Goal: Transaction & Acquisition: Purchase product/service

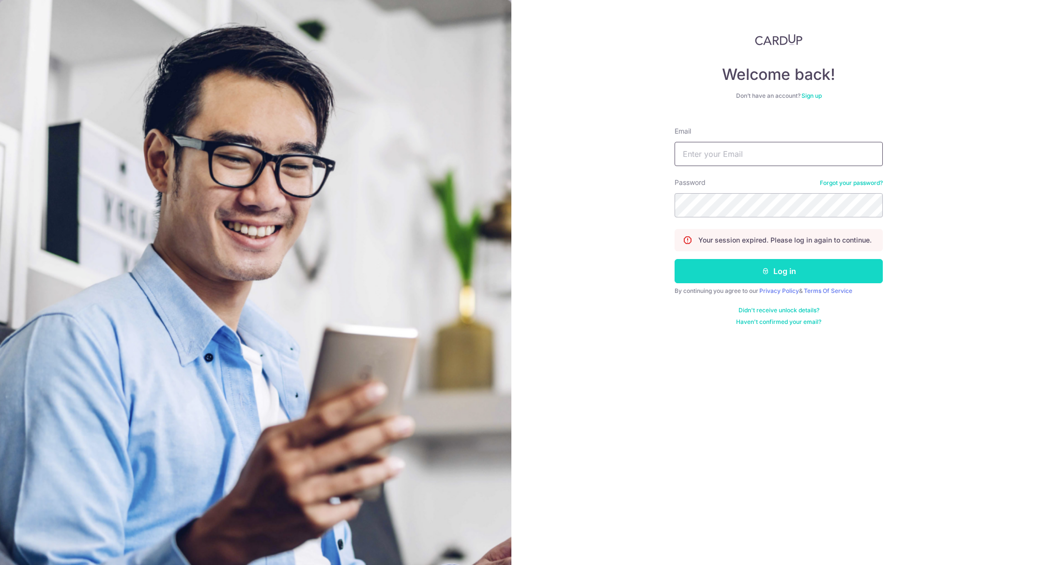
type input "[PERSON_NAME][EMAIL_ADDRESS][DOMAIN_NAME]"
click at [846, 279] on button "Log in" at bounding box center [779, 271] width 208 height 24
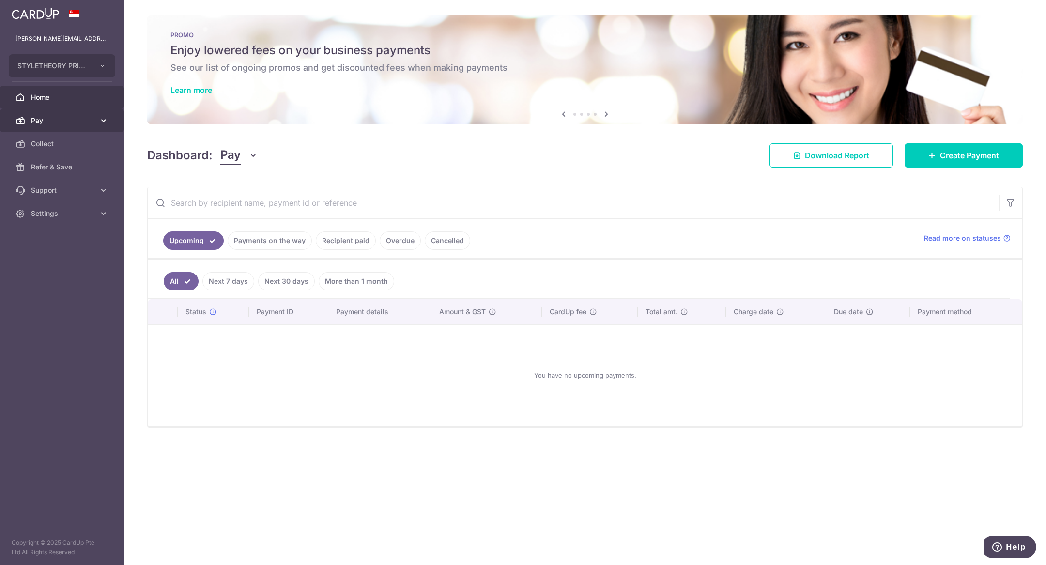
click at [107, 117] on icon at bounding box center [104, 121] width 10 height 10
click at [77, 149] on link "Payments" at bounding box center [62, 143] width 124 height 23
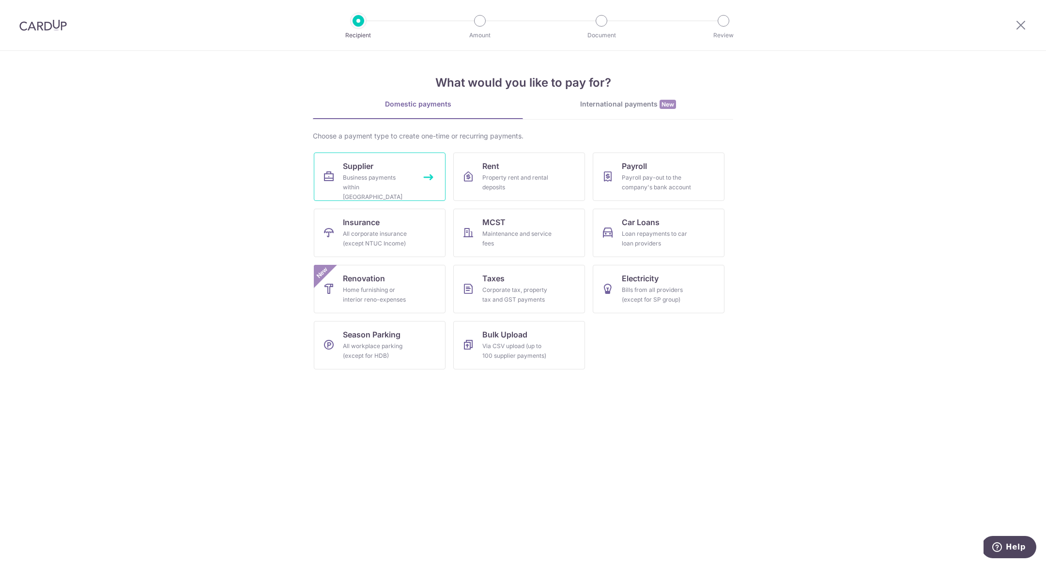
click at [349, 191] on div "Business payments within Singapore" at bounding box center [378, 187] width 70 height 29
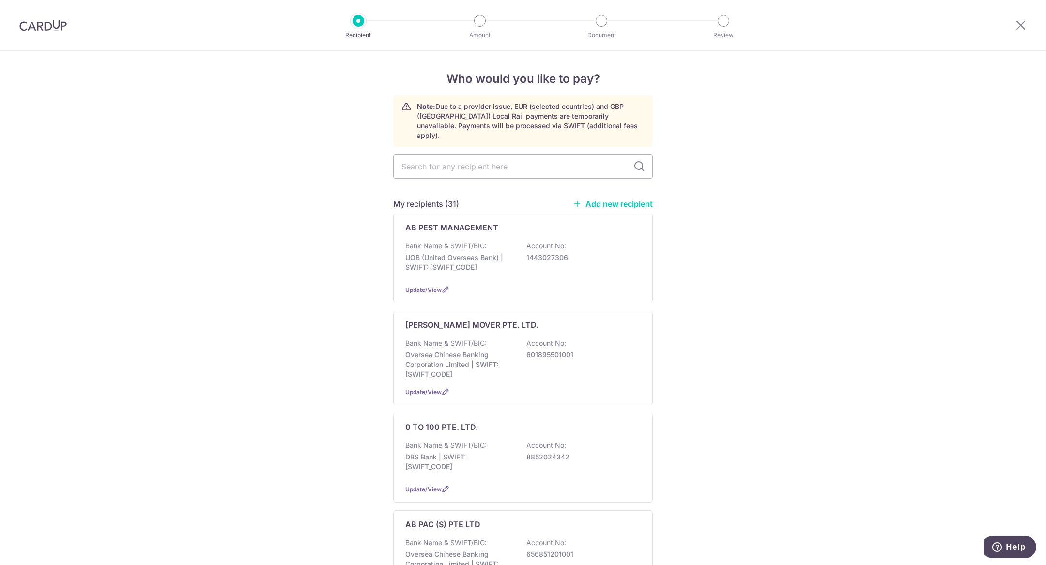
click at [607, 199] on link "Add new recipient" at bounding box center [613, 204] width 80 height 10
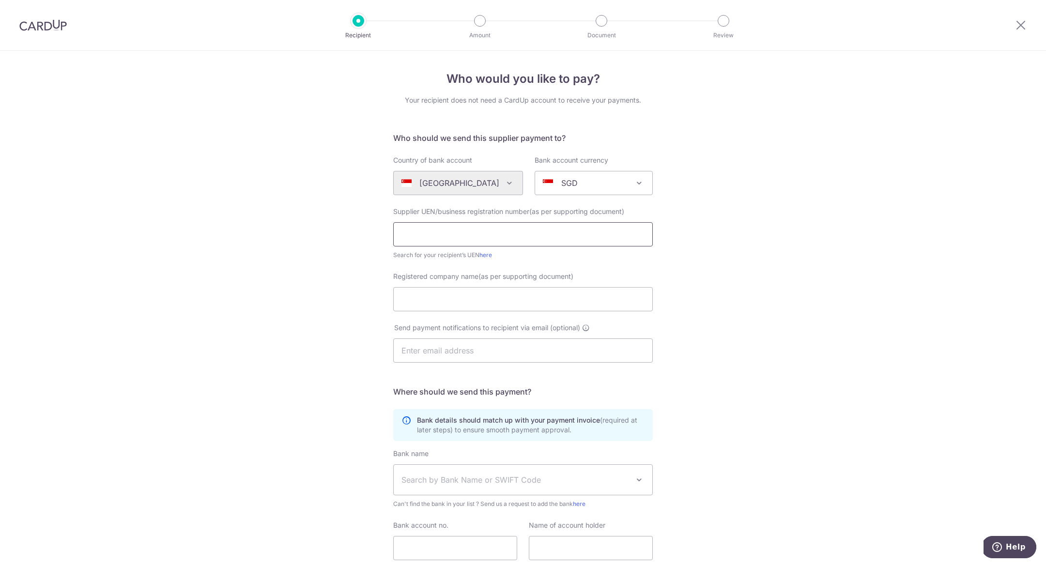
click at [474, 232] on input "text" at bounding box center [523, 234] width 260 height 24
click at [445, 258] on div "Search for your recipient’s UEN here" at bounding box center [523, 255] width 260 height 10
click at [485, 258] on link "here" at bounding box center [485, 254] width 13 height 7
click at [445, 230] on input "text" at bounding box center [523, 234] width 260 height 24
paste input "53418204J"
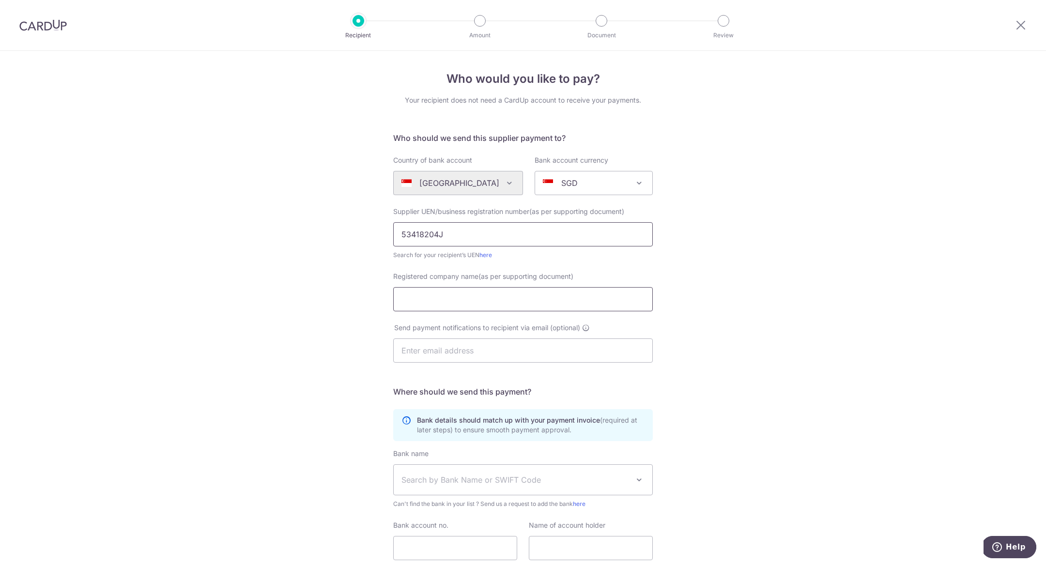
type input "53418204J"
click at [461, 297] on input "Registered company name(as per supporting document)" at bounding box center [523, 299] width 260 height 24
click at [446, 303] on input "Registered company name(as per supporting document)" at bounding box center [523, 299] width 260 height 24
paste input "LIGHTHOUSE ASSURANCE & CONSULTANCY"
type input "LIGHTHOUSE ASSURANCE & CONSULTANCY"
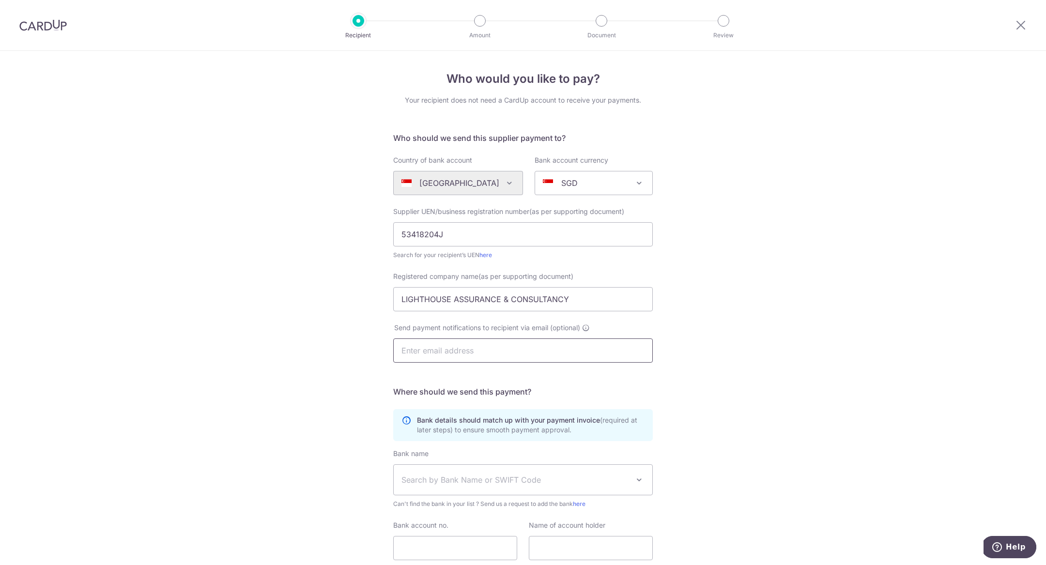
click at [451, 352] on input "text" at bounding box center [523, 350] width 260 height 24
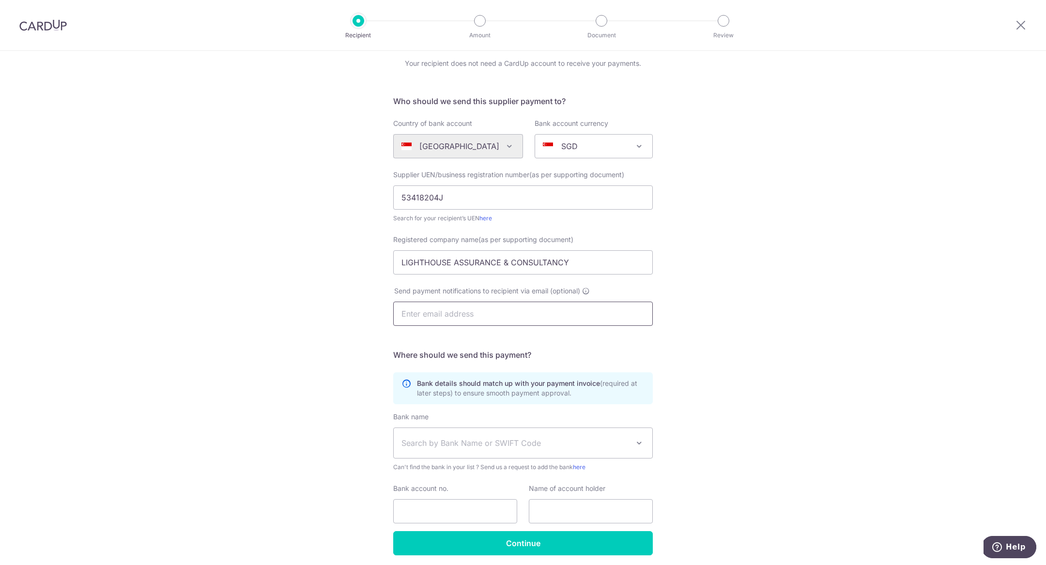
scroll to position [72, 0]
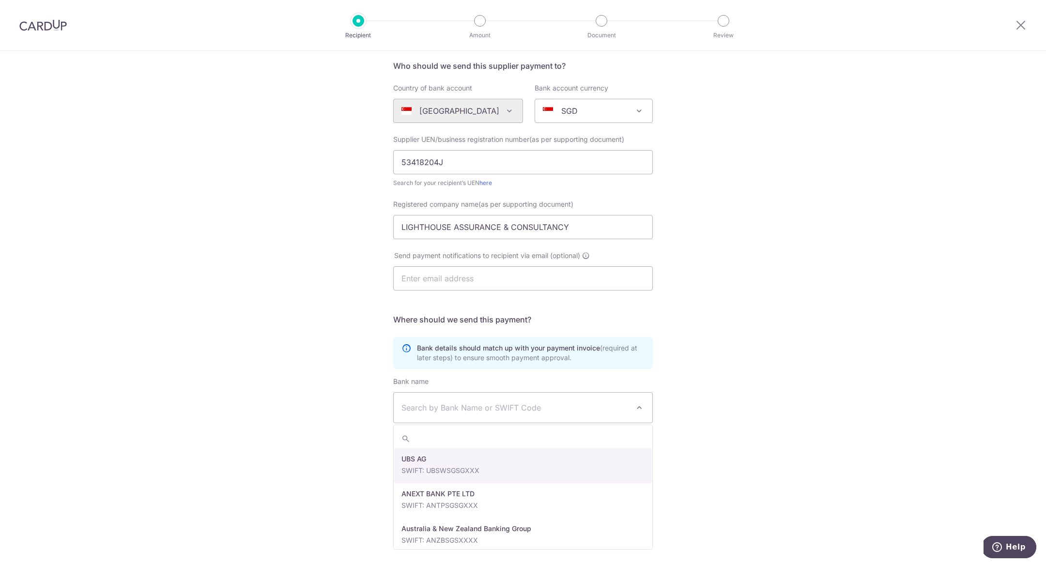
click at [427, 402] on span "Search by Bank Name or SWIFT Code" at bounding box center [515, 408] width 228 height 12
click at [411, 275] on input "text" at bounding box center [523, 278] width 260 height 24
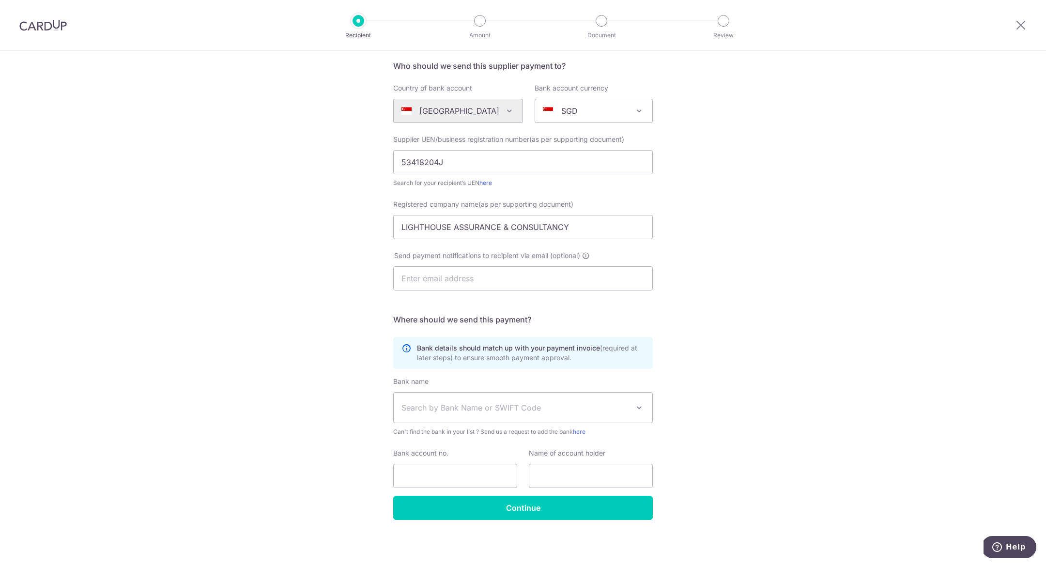
click at [425, 421] on span "Search by Bank Name or SWIFT Code" at bounding box center [523, 408] width 259 height 30
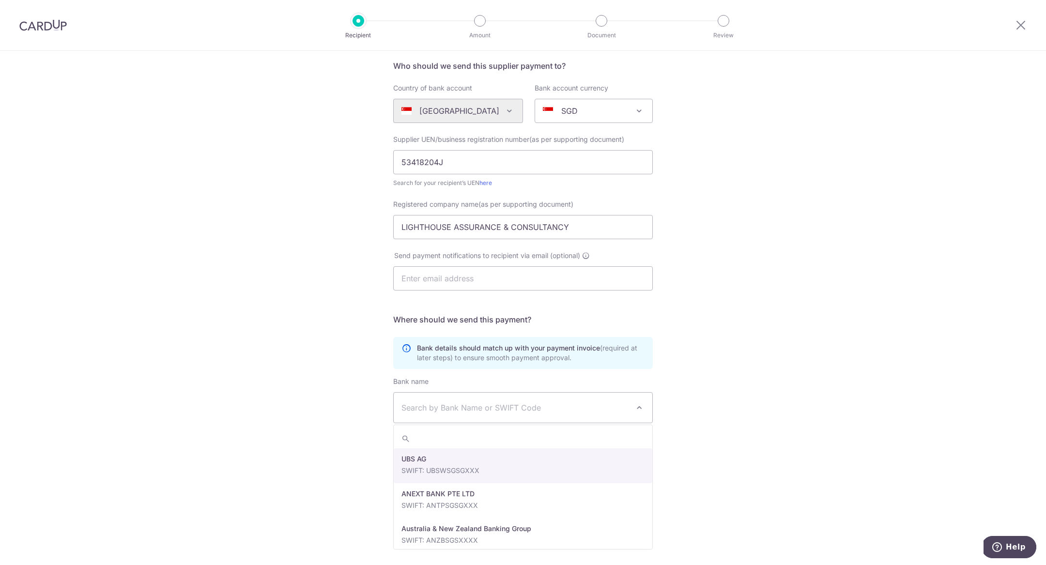
click at [419, 407] on span "Search by Bank Name or SWIFT Code" at bounding box center [515, 408] width 228 height 12
type input "DBSSSGSG"
select select "6"
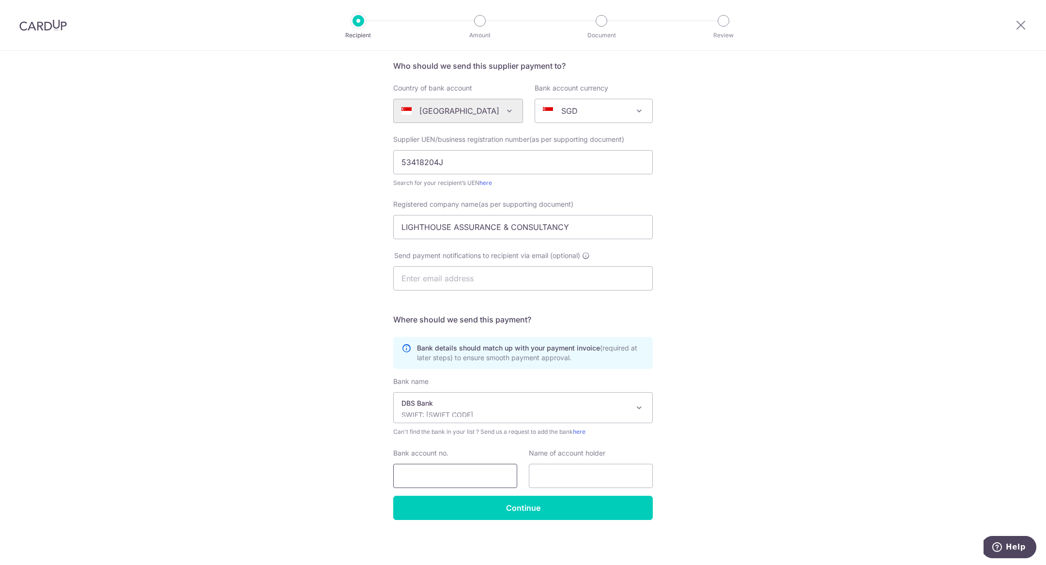
click at [433, 476] on input "Bank account no." at bounding box center [455, 476] width 124 height 24
paste input "885164665787"
type input "885164665787"
click at [577, 474] on input "text" at bounding box center [591, 476] width 124 height 24
paste input "Lighthouse Assurance & Consultancy"
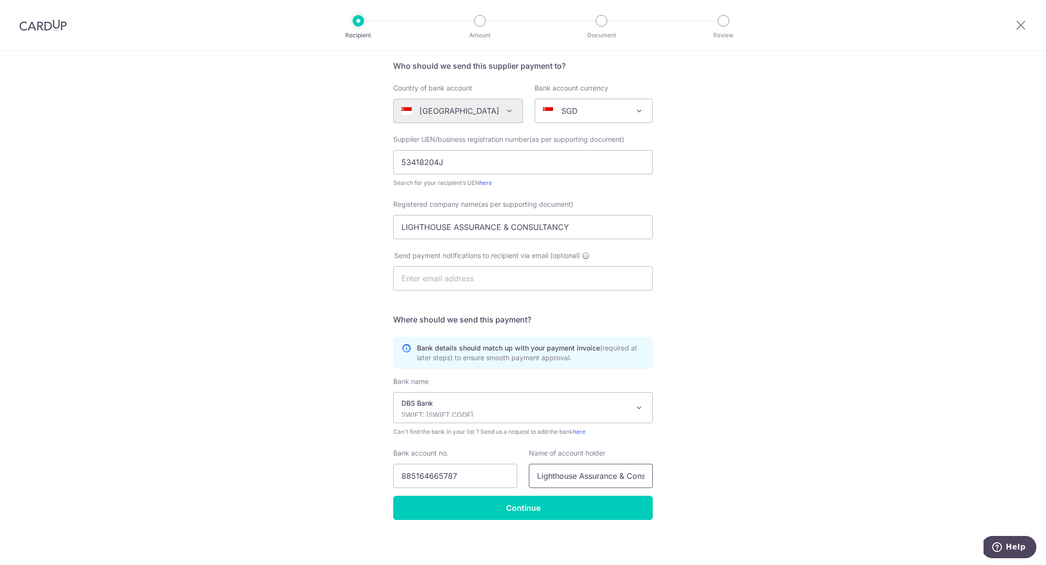
scroll to position [0, 29]
type input "Lighthouse Assurance & Consultancy"
click at [521, 505] on input "Continue" at bounding box center [523, 508] width 260 height 24
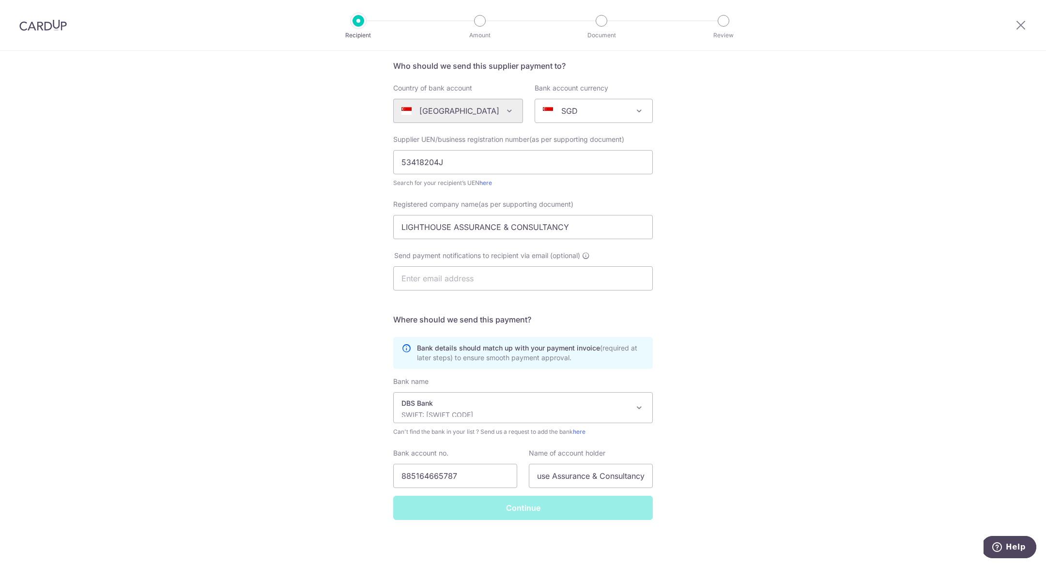
scroll to position [0, 0]
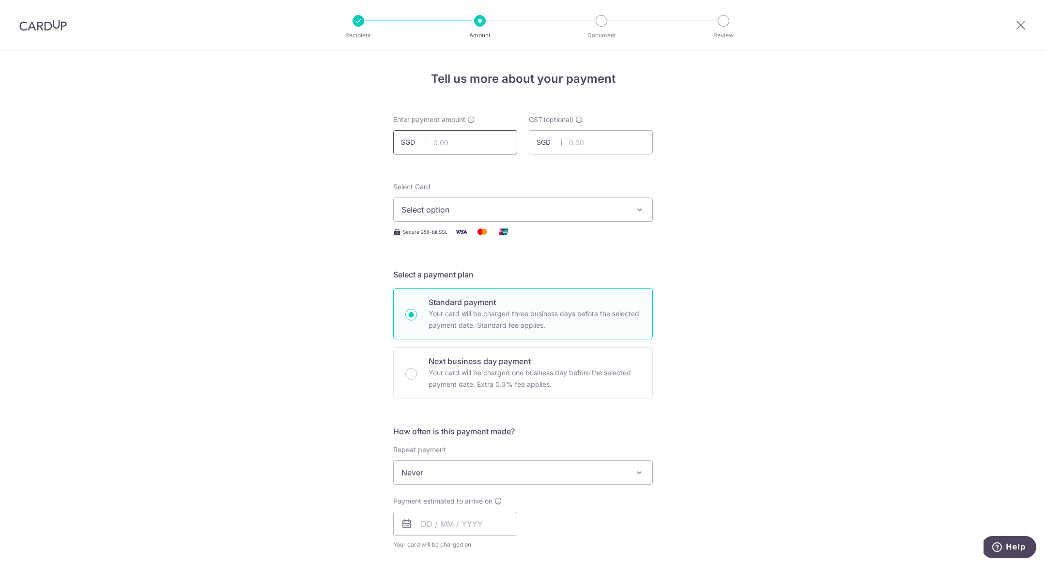
click at [445, 148] on input "text" at bounding box center [455, 142] width 124 height 24
type input "4,000.00"
click at [384, 167] on div "Tell us more about your payment Enter payment amount SGD 4,000.00 4000.00 GST (…" at bounding box center [523, 521] width 1046 height 941
click at [431, 210] on span "Select option" at bounding box center [514, 210] width 226 height 12
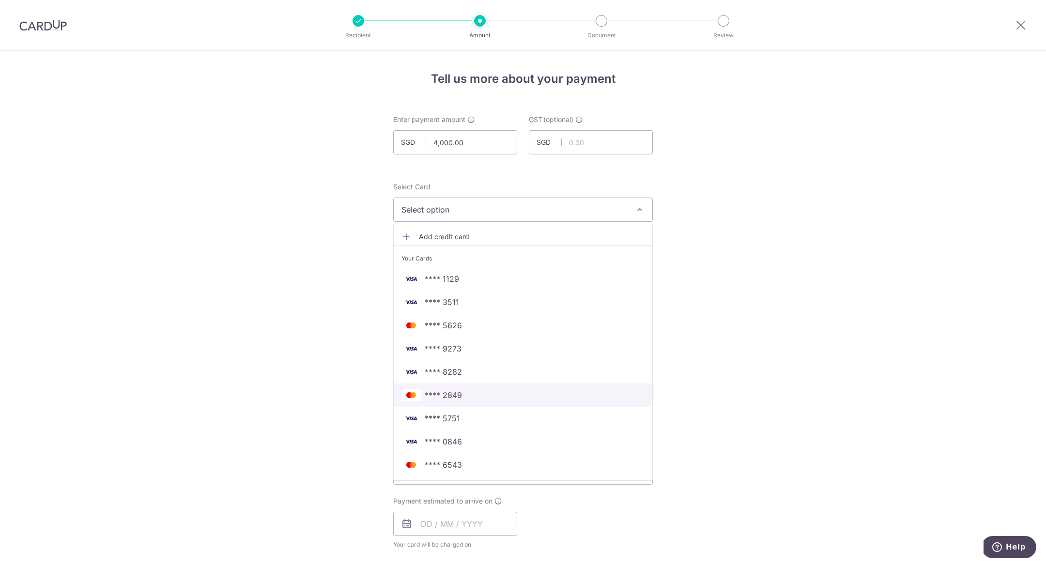
click at [441, 397] on span "**** 2849" at bounding box center [443, 395] width 37 height 12
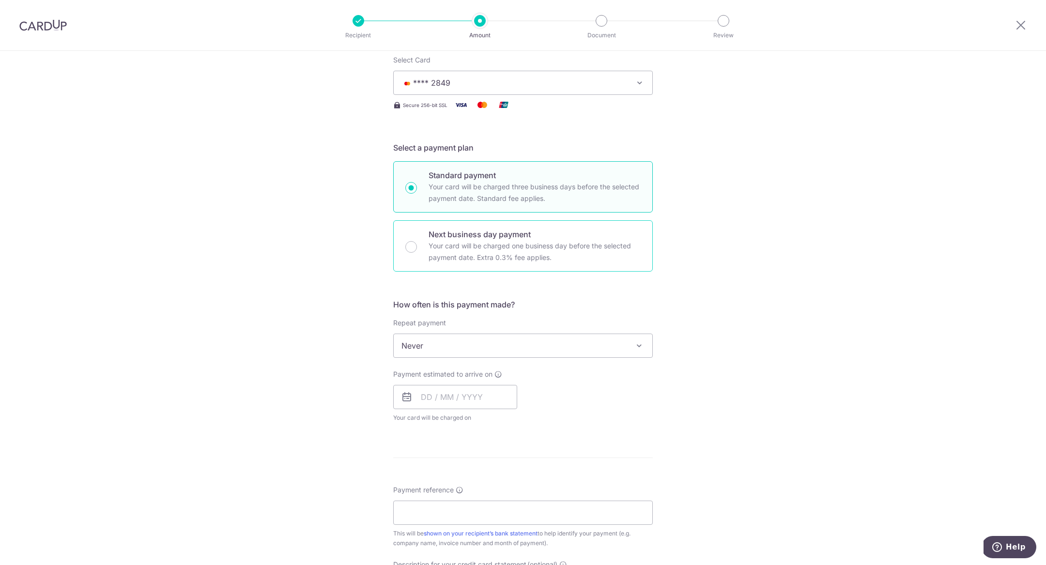
scroll to position [179, 0]
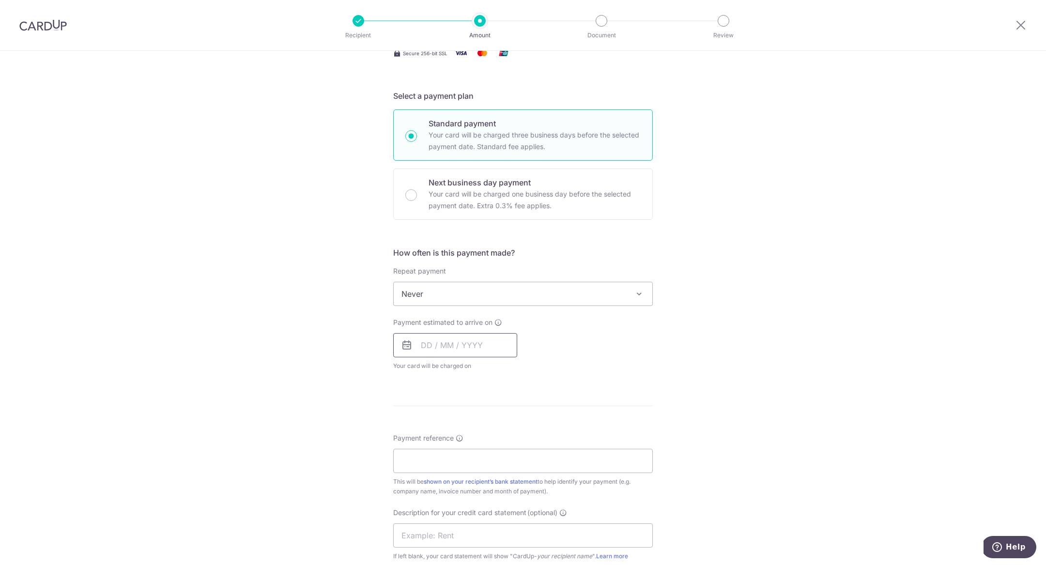
click at [431, 350] on input "text" at bounding box center [455, 345] width 124 height 24
click at [508, 449] on link "19" at bounding box center [509, 452] width 15 height 15
type input "19/09/2025"
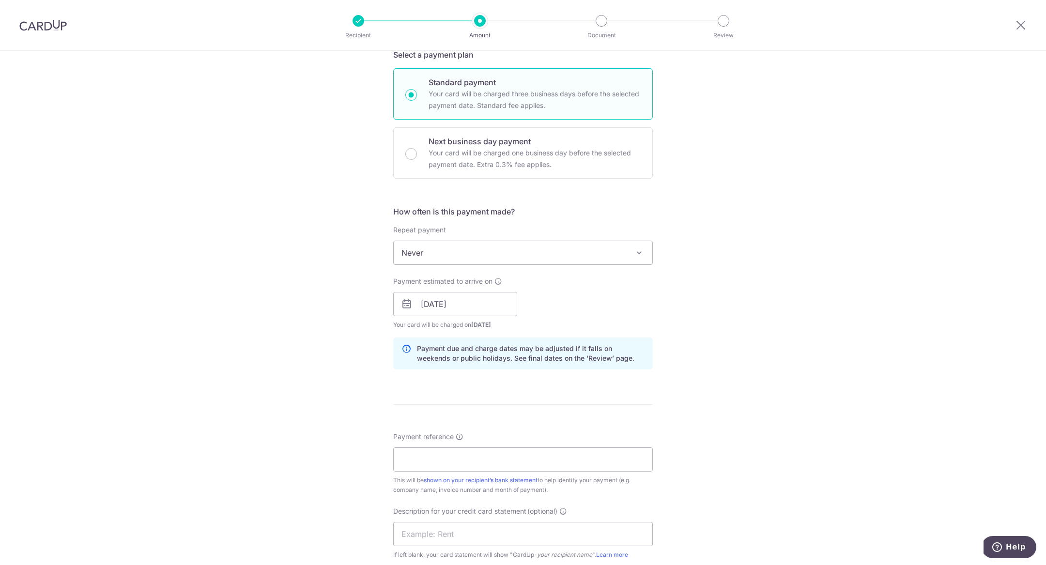
scroll to position [298, 0]
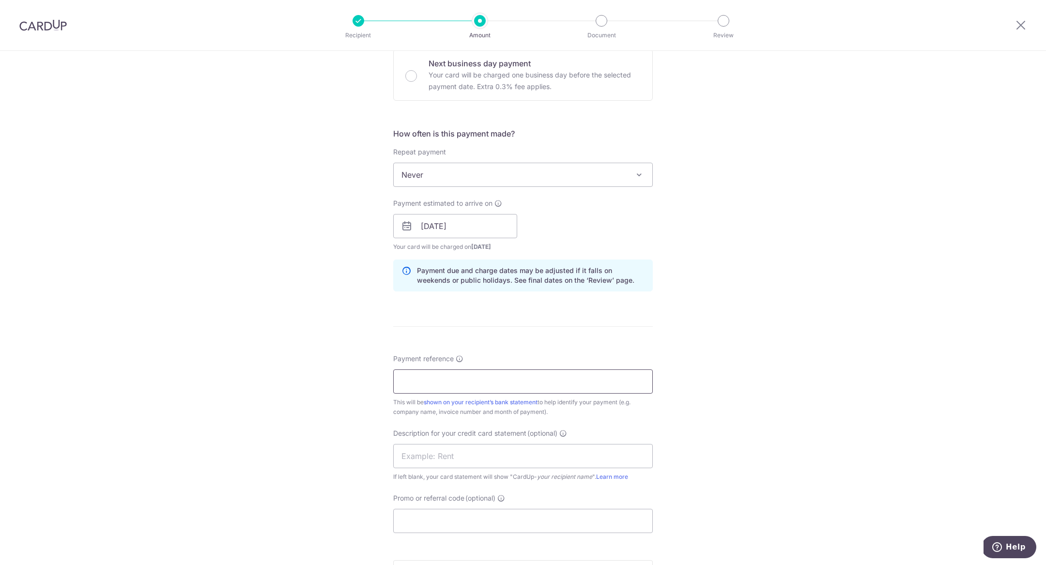
click at [467, 386] on input "Payment reference" at bounding box center [523, 381] width 260 height 24
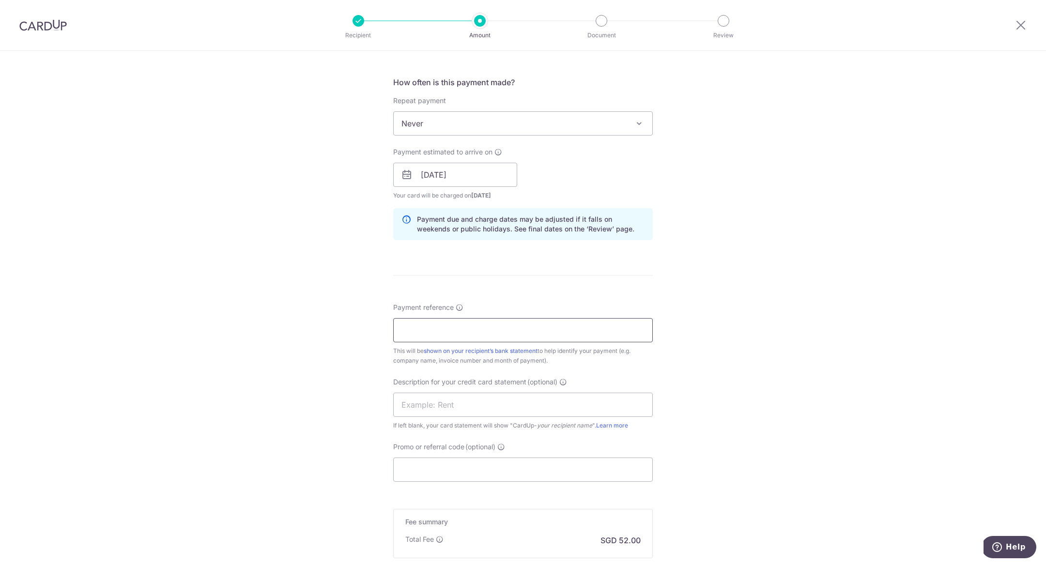
scroll to position [353, 0]
paste input "CR/2025/071"
type input "CR/2025/071"
click at [451, 464] on input "Promo or referral code (optional)" at bounding box center [523, 466] width 260 height 24
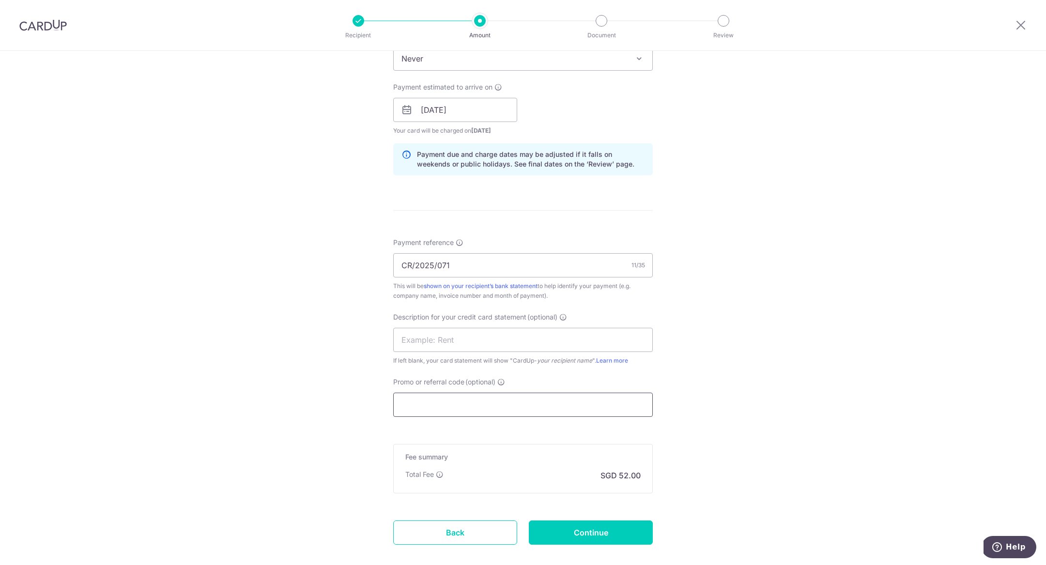
scroll to position [464, 0]
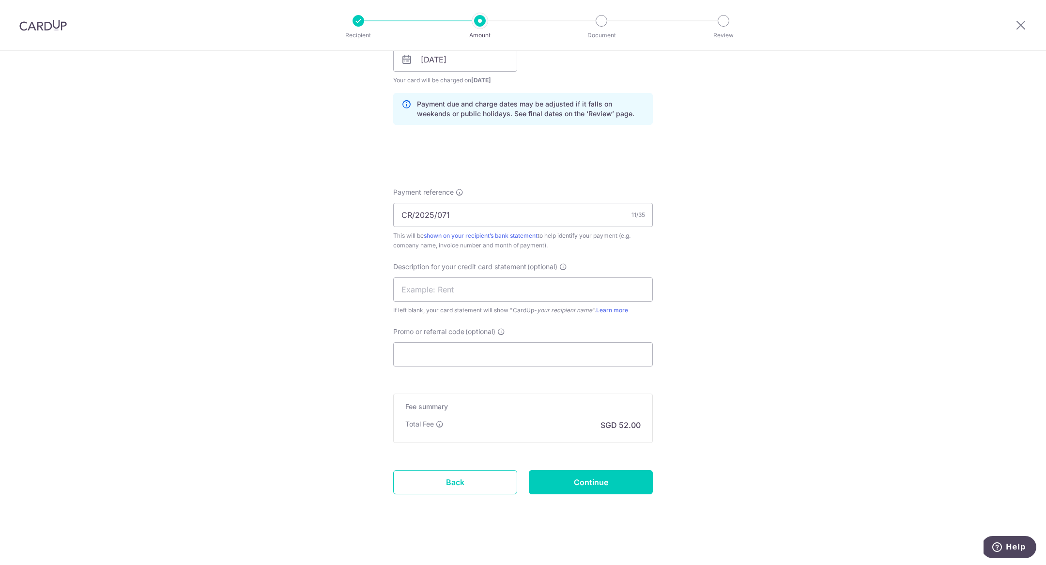
click at [631, 424] on p "SGD 52.00" at bounding box center [620, 425] width 40 height 12
copy p "52.00"
click at [630, 488] on input "Continue" at bounding box center [591, 482] width 124 height 24
type input "Create Schedule"
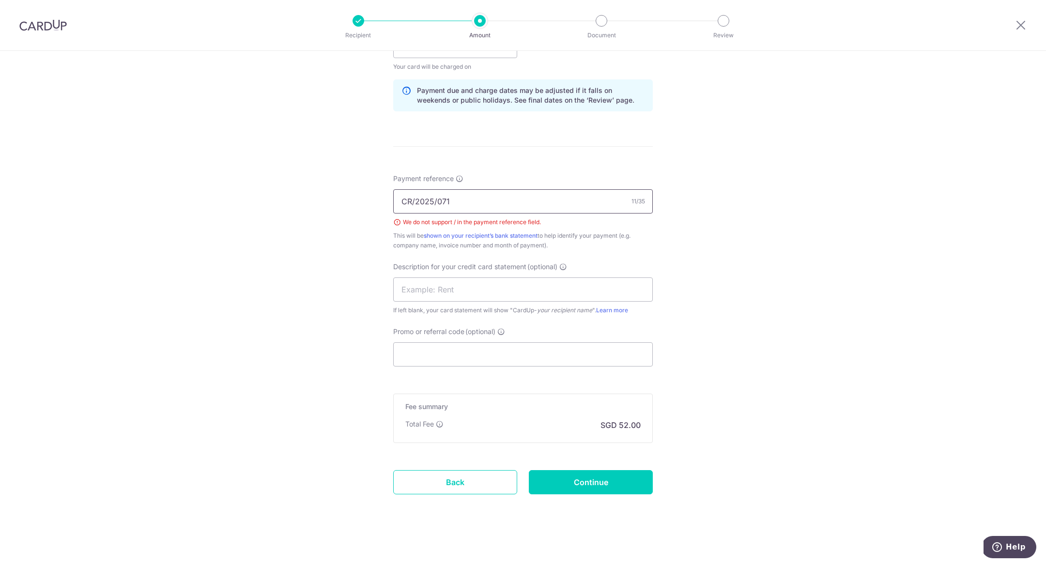
click at [437, 197] on input "CR/2025/071" at bounding box center [523, 201] width 260 height 24
click at [416, 199] on input "CR/2025071" at bounding box center [523, 201] width 260 height 24
type input "CR2025071"
click at [579, 491] on input "Continue" at bounding box center [591, 482] width 124 height 24
type input "Create Schedule"
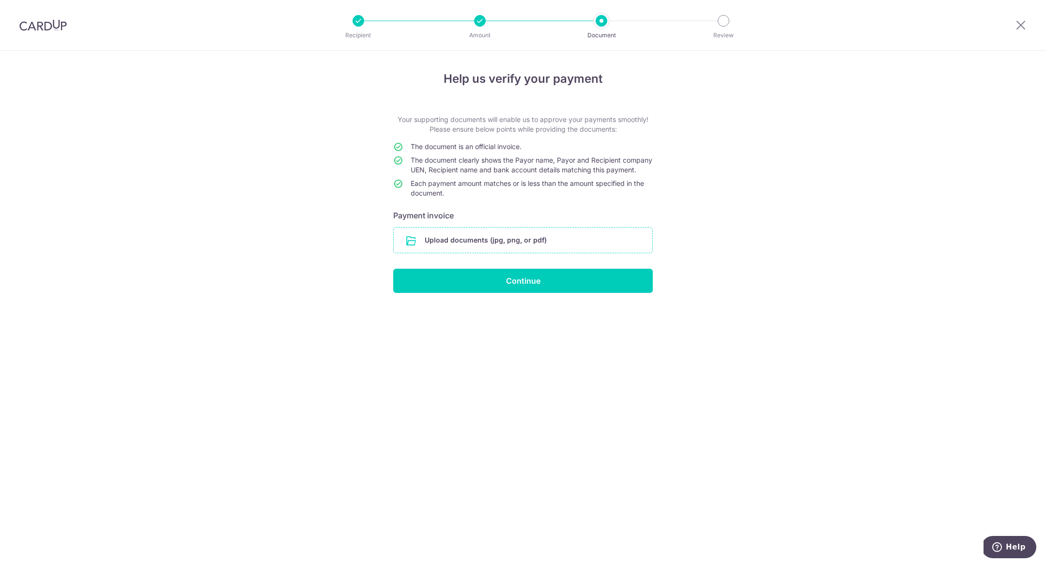
click at [575, 246] on input "file" at bounding box center [523, 240] width 259 height 25
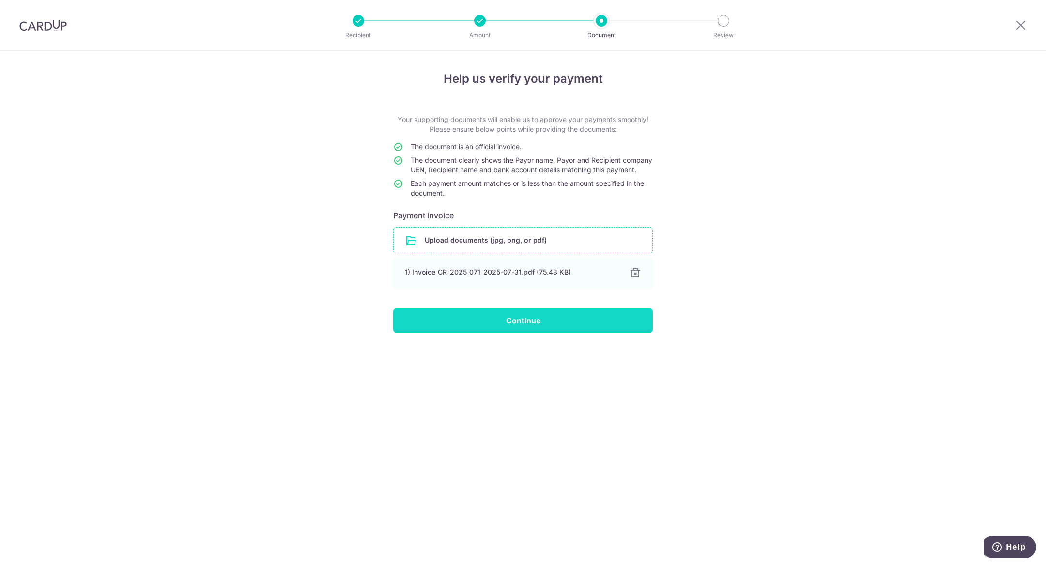
click at [612, 333] on input "Continue" at bounding box center [523, 320] width 260 height 24
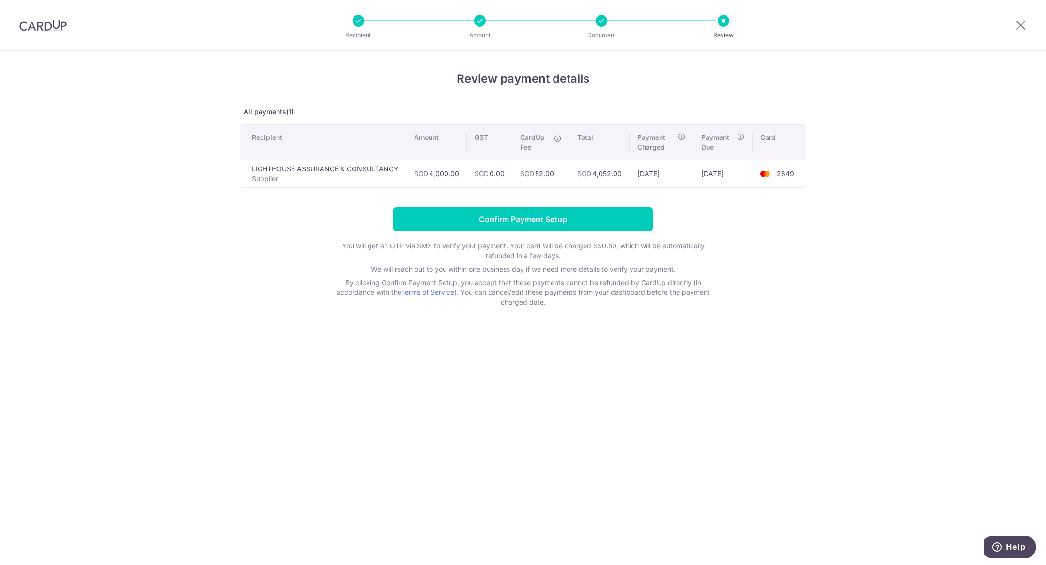
click at [443, 173] on td "SGD 4,000.00" at bounding box center [436, 174] width 61 height 28
copy td "4,000.00"
click at [265, 258] on form "Confirm Payment Setup You will get an OTP via SMS to verify your payment. Your …" at bounding box center [523, 257] width 567 height 100
click at [472, 215] on input "Confirm Payment Setup" at bounding box center [523, 219] width 260 height 24
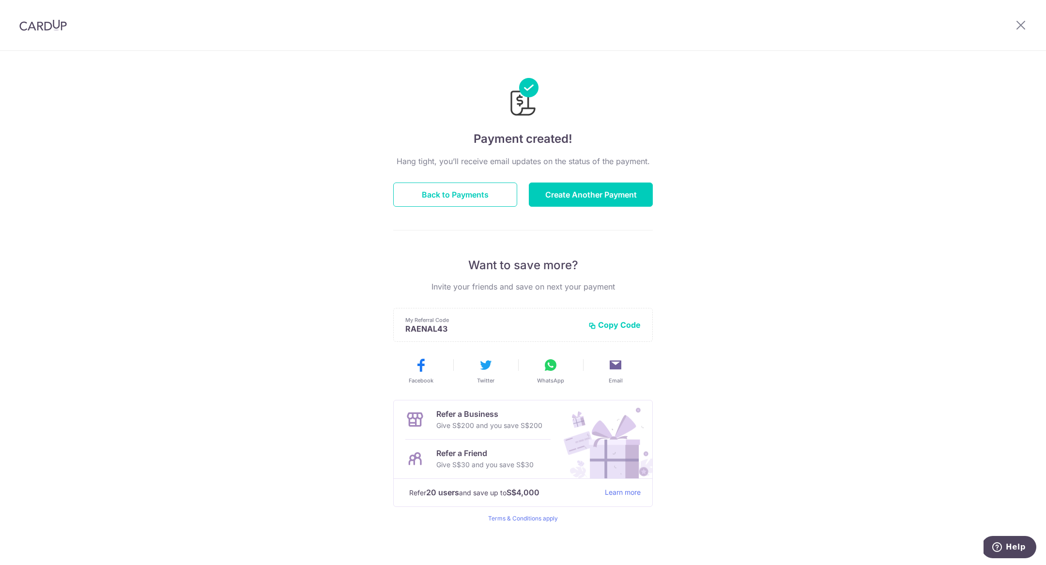
click at [494, 211] on div "Hang tight, you’ll receive email updates on the status of the payment. Back to …" at bounding box center [523, 338] width 260 height 367
click at [491, 202] on button "Back to Payments" at bounding box center [455, 195] width 124 height 24
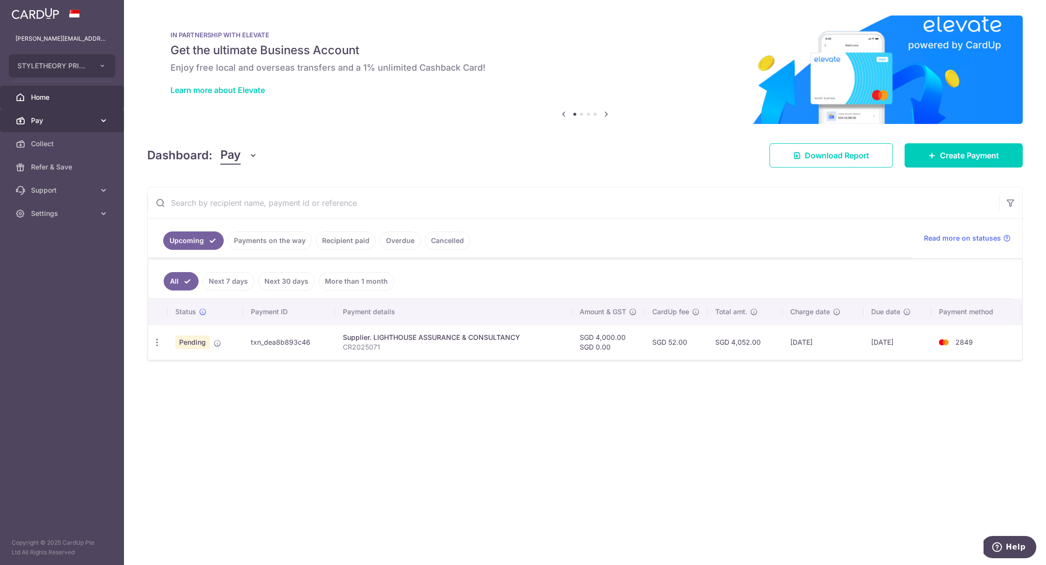
click at [48, 126] on link "Pay" at bounding box center [62, 120] width 124 height 23
click at [89, 145] on span "Payments" at bounding box center [63, 144] width 64 height 10
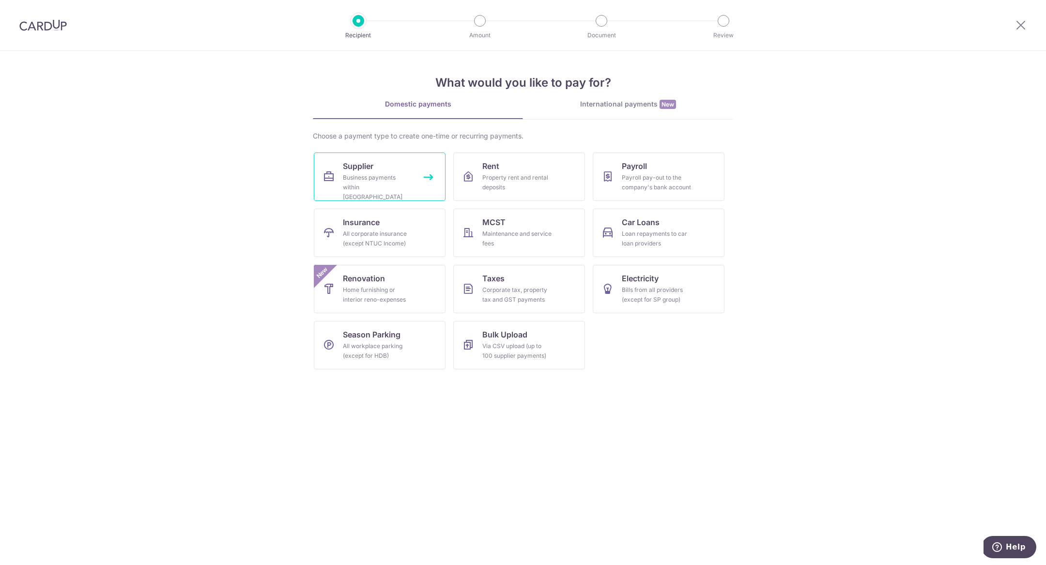
click at [368, 184] on div "Business payments within [GEOGRAPHIC_DATA]" at bounding box center [378, 187] width 70 height 29
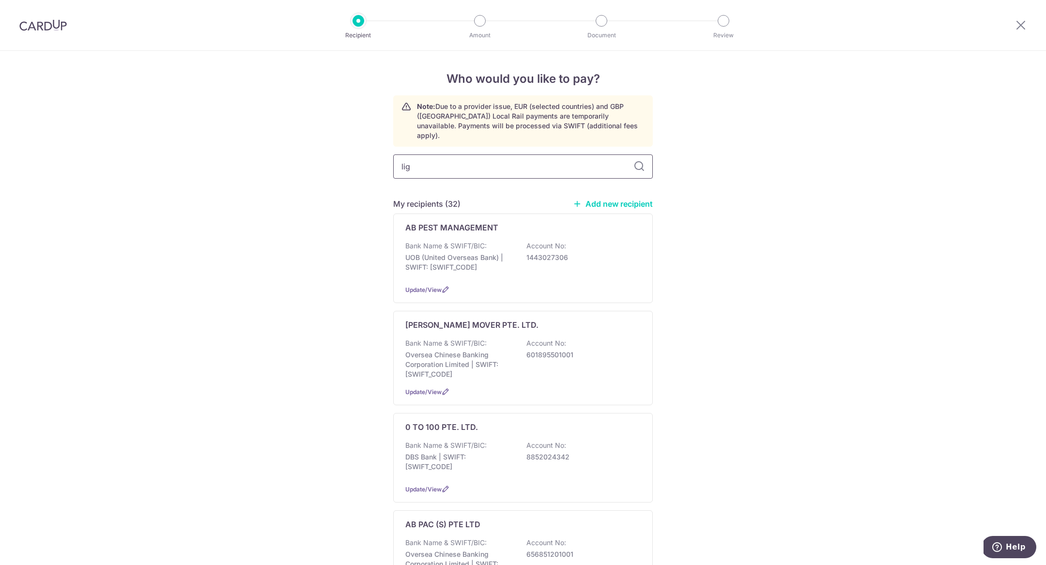
type input "ligh"
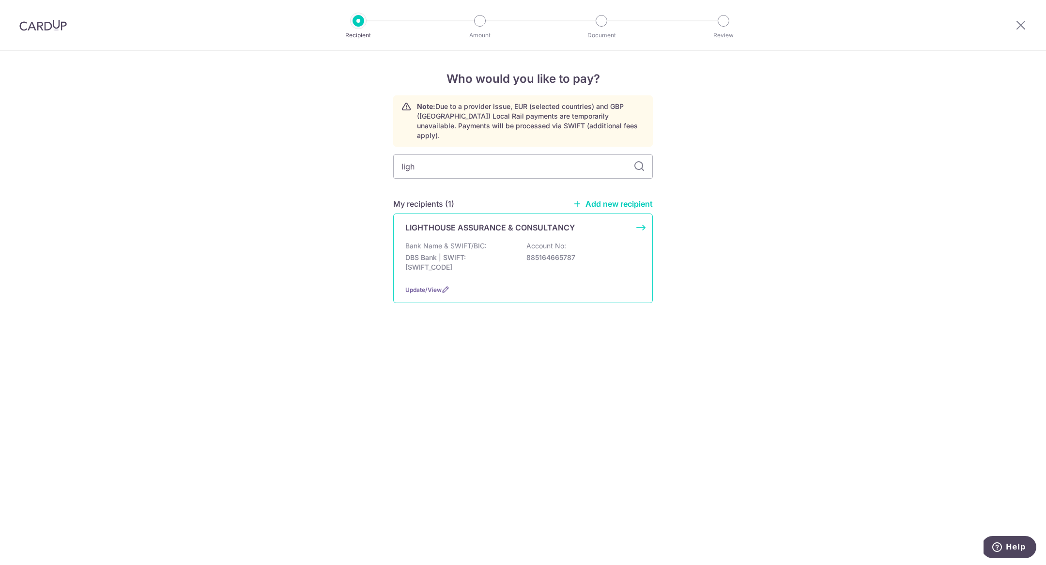
click p "LIGHTHOUSE ASSURANCE & CONSULTANCY"
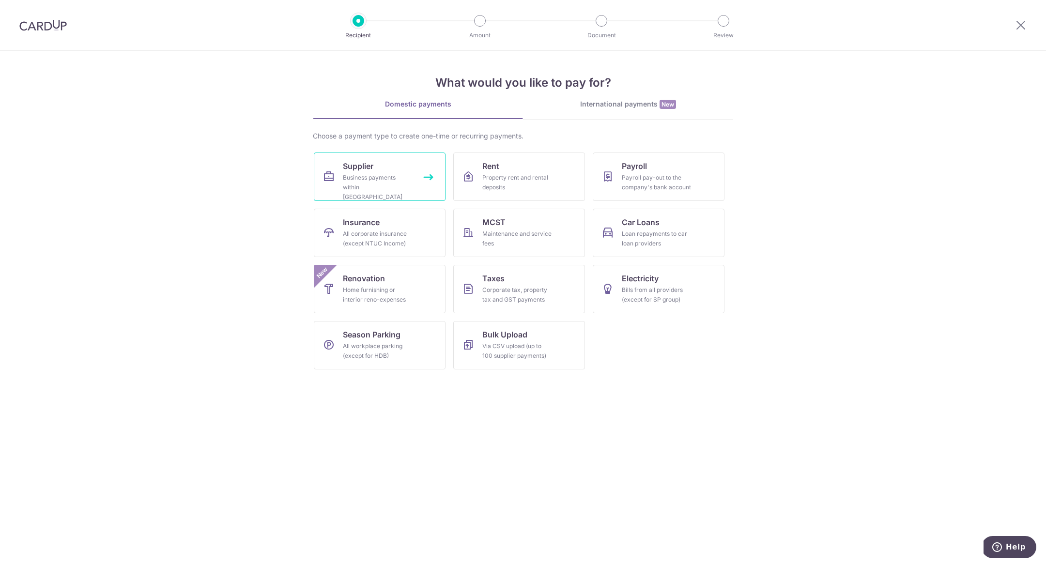
click at [332, 163] on link "Supplier Business payments within Singapore" at bounding box center [380, 177] width 132 height 48
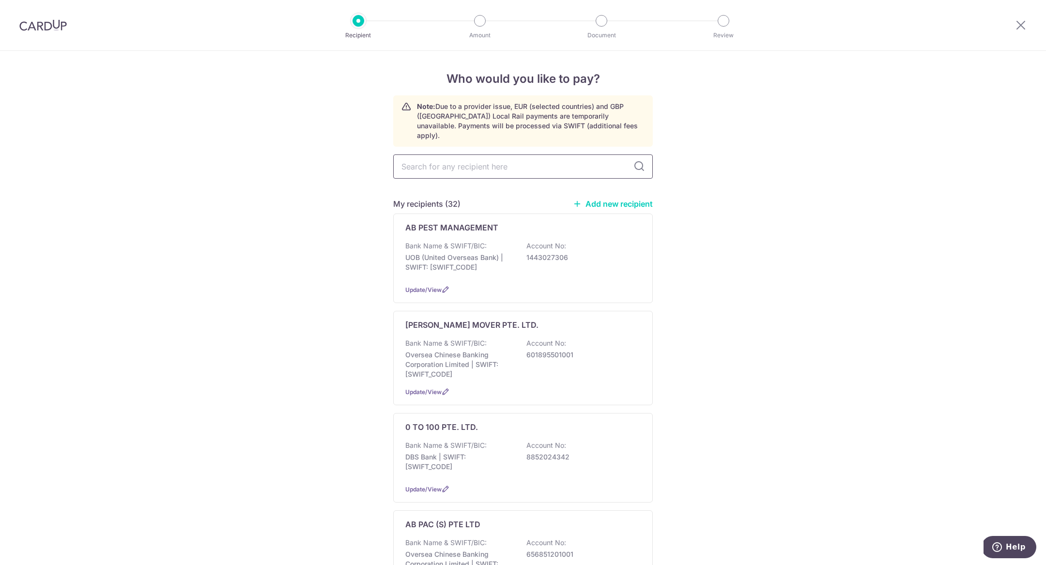
click at [402, 160] on input "text" at bounding box center [523, 166] width 260 height 24
type input "light"
